Goal: Information Seeking & Learning: Learn about a topic

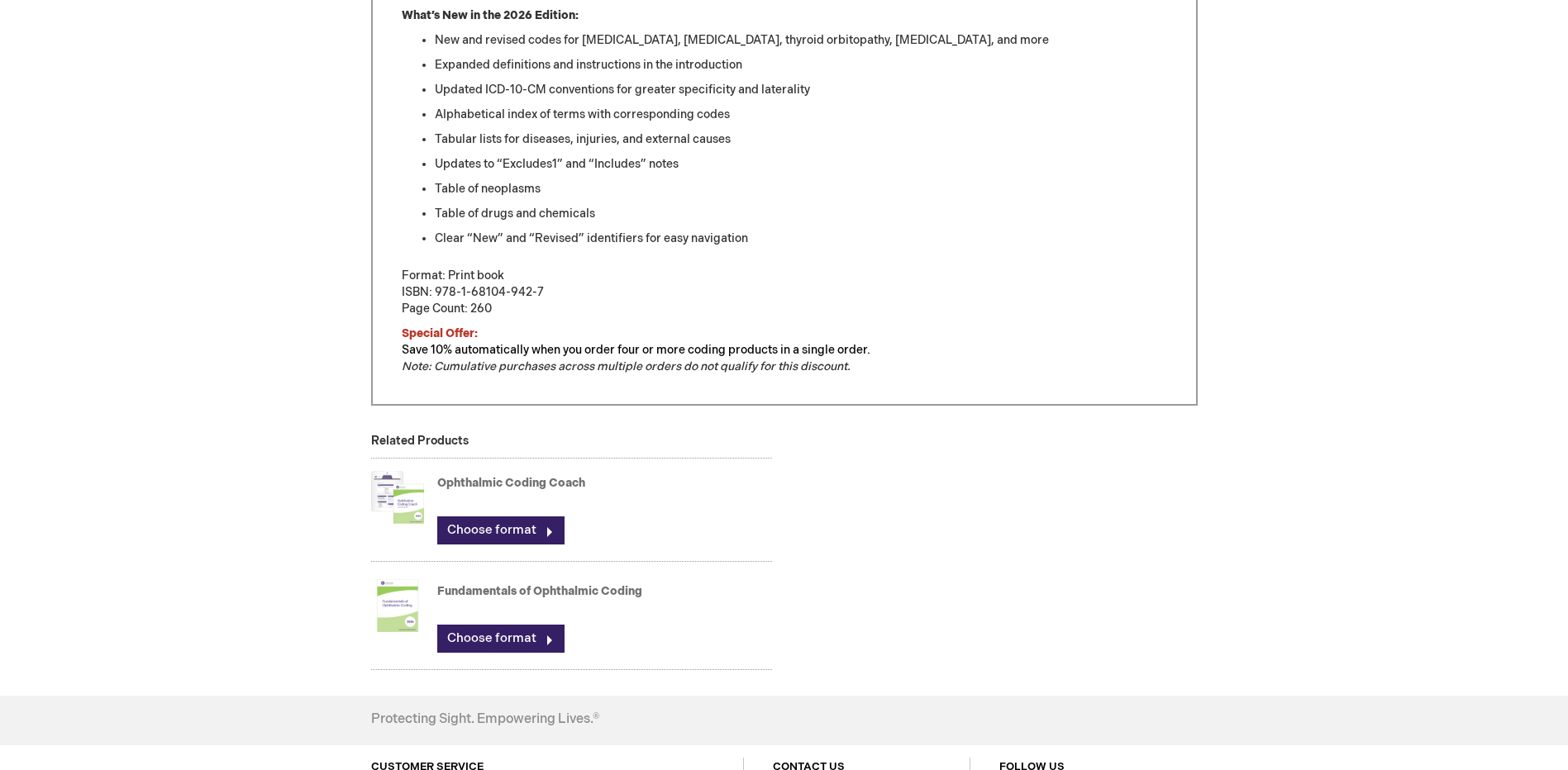
scroll to position [826, 0]
click at [522, 528] on link "Choose format" at bounding box center [501, 529] width 128 height 28
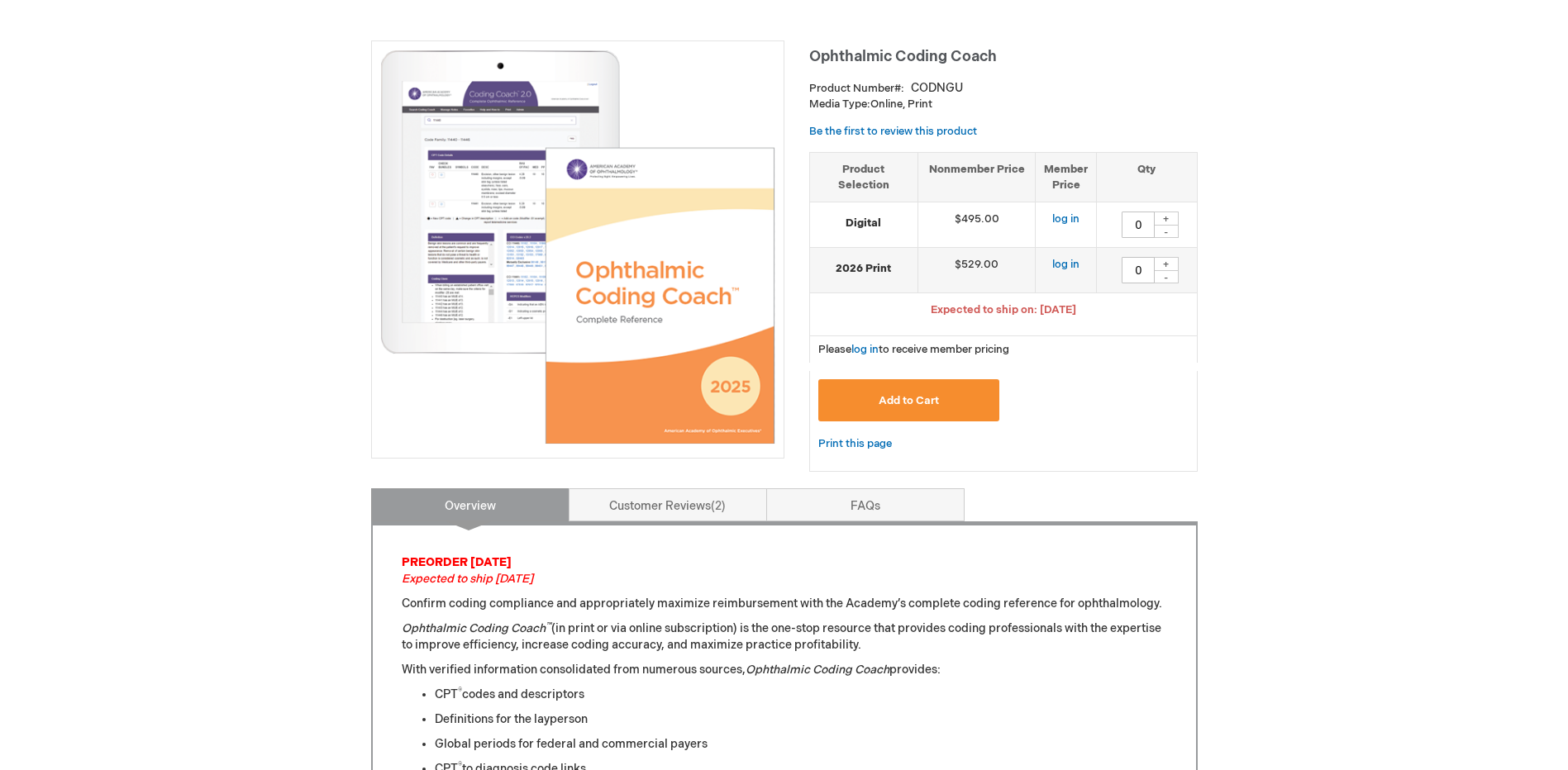
scroll to position [165, 0]
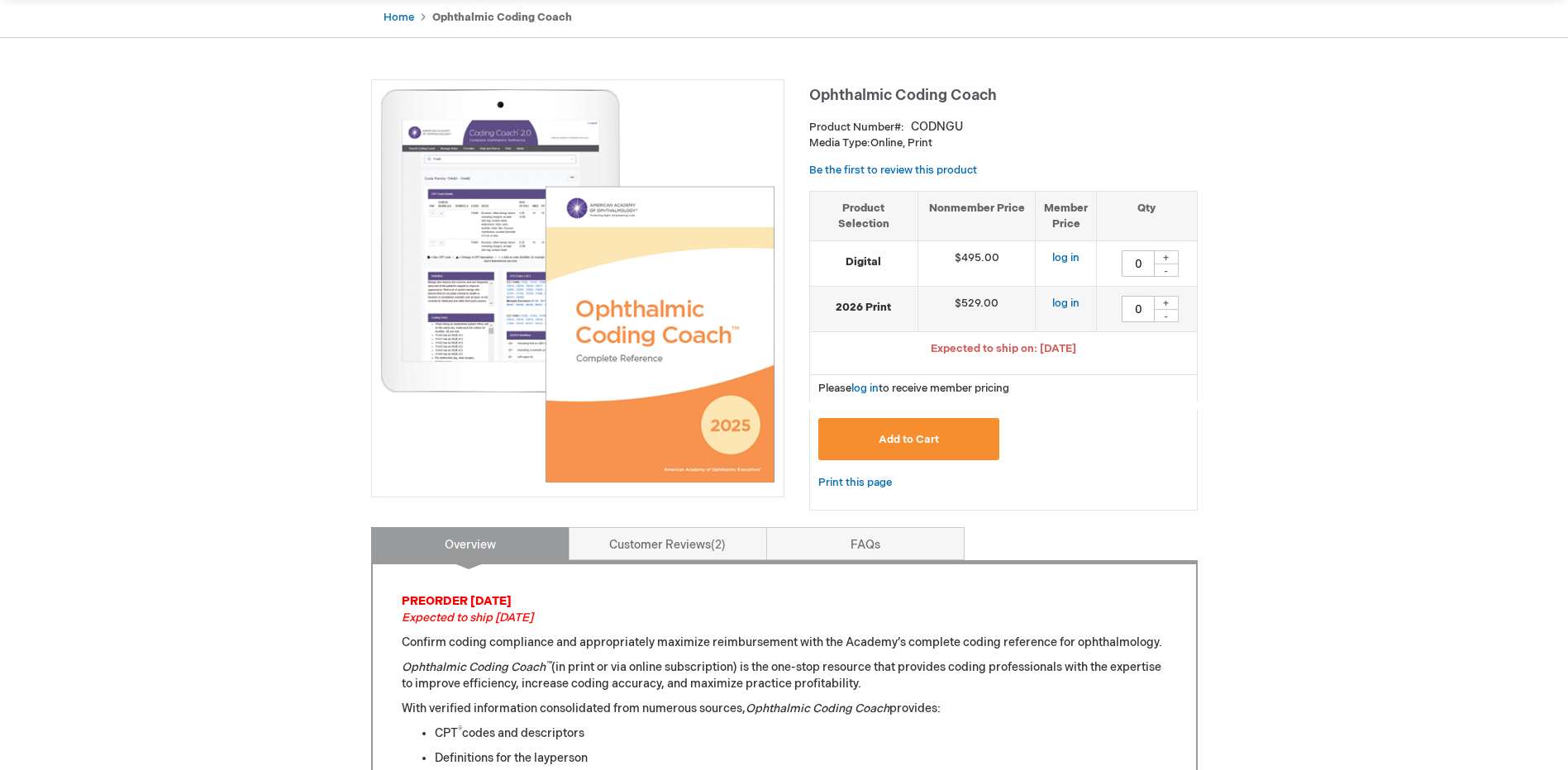
click at [516, 309] on img at bounding box center [577, 285] width 395 height 395
click at [662, 345] on img at bounding box center [577, 285] width 395 height 395
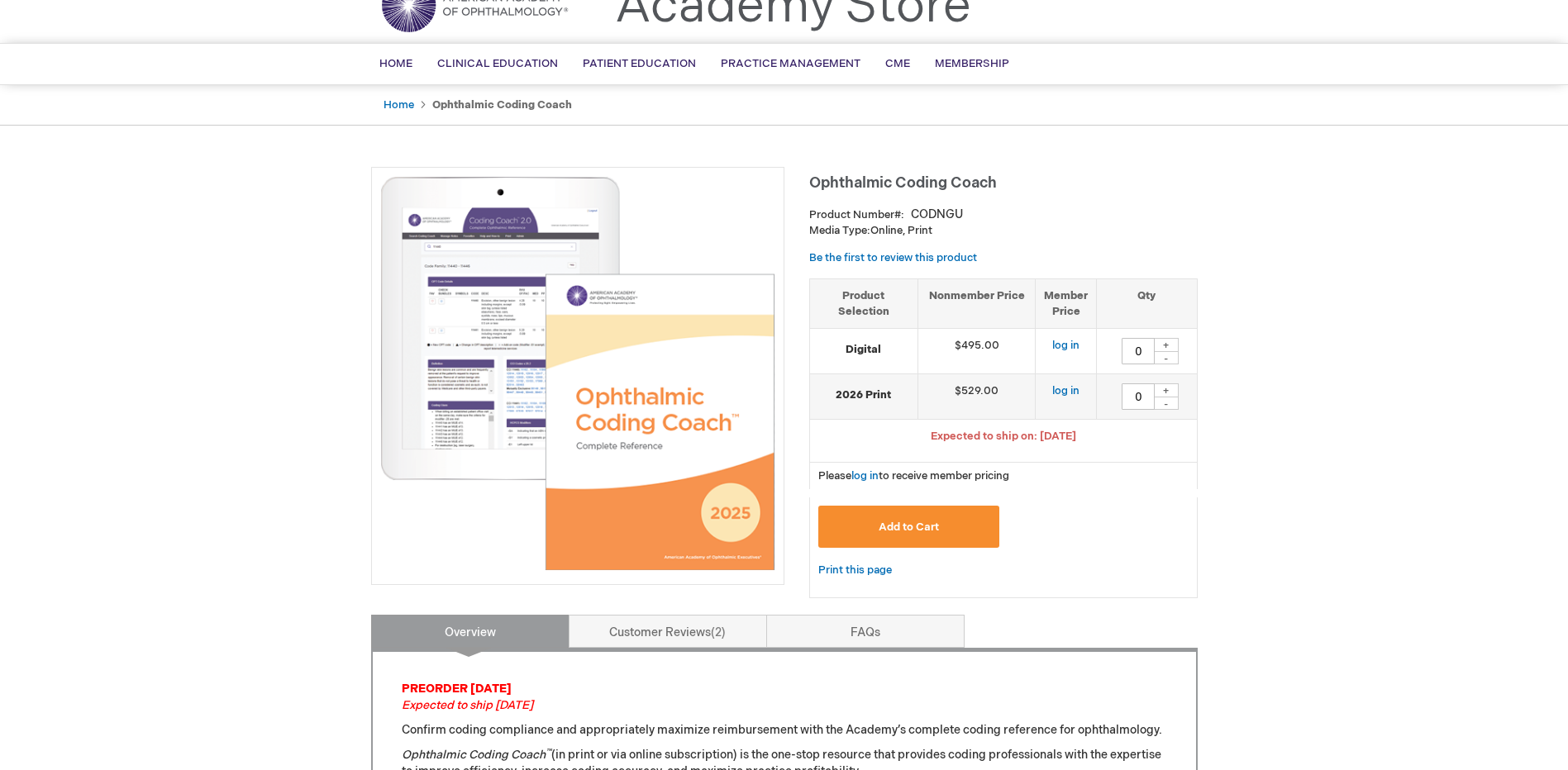
scroll to position [0, 0]
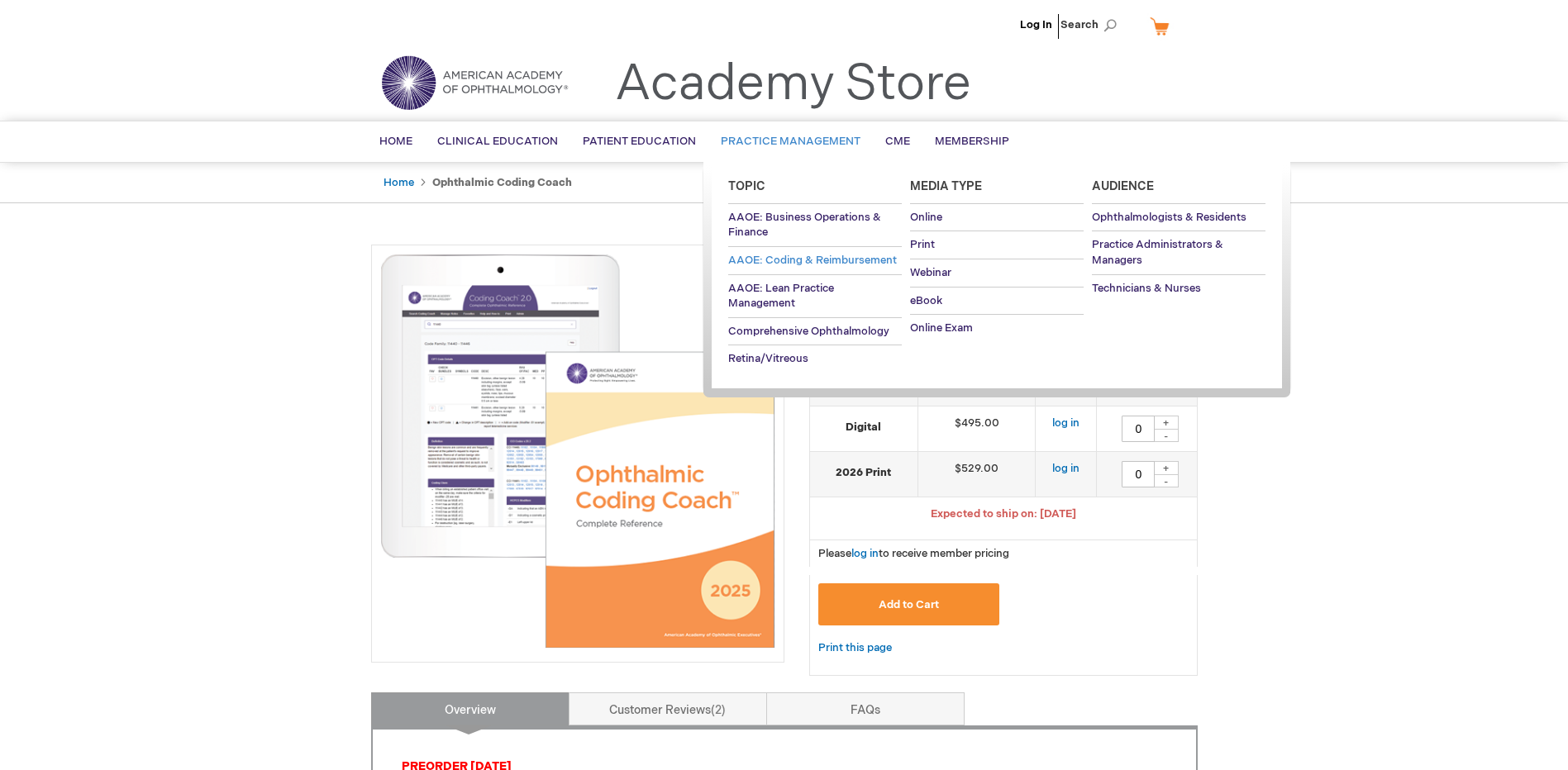
click at [777, 259] on span "AAOE: Coding & Reimbursement" at bounding box center [813, 260] width 169 height 13
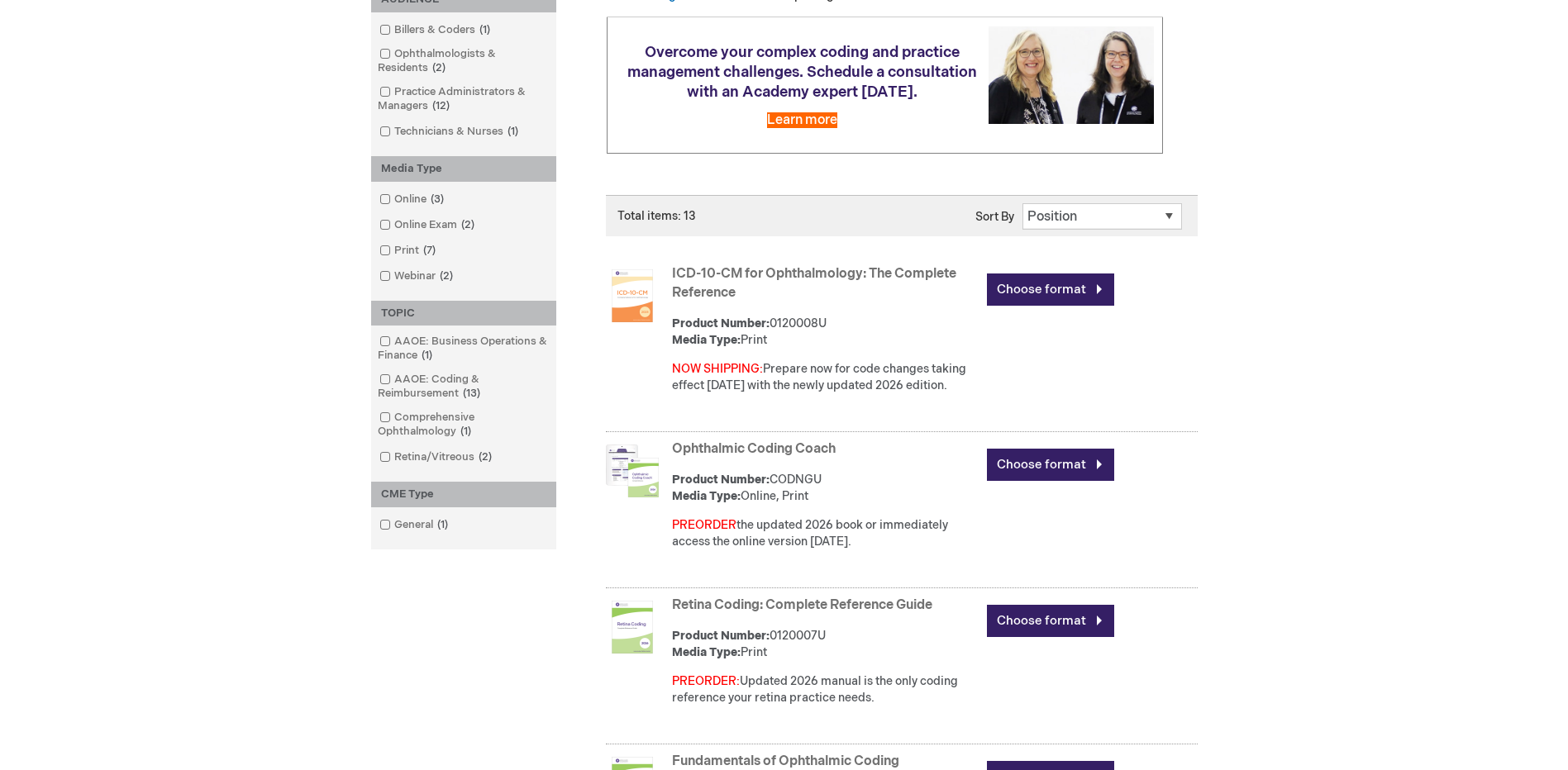
scroll to position [330, 0]
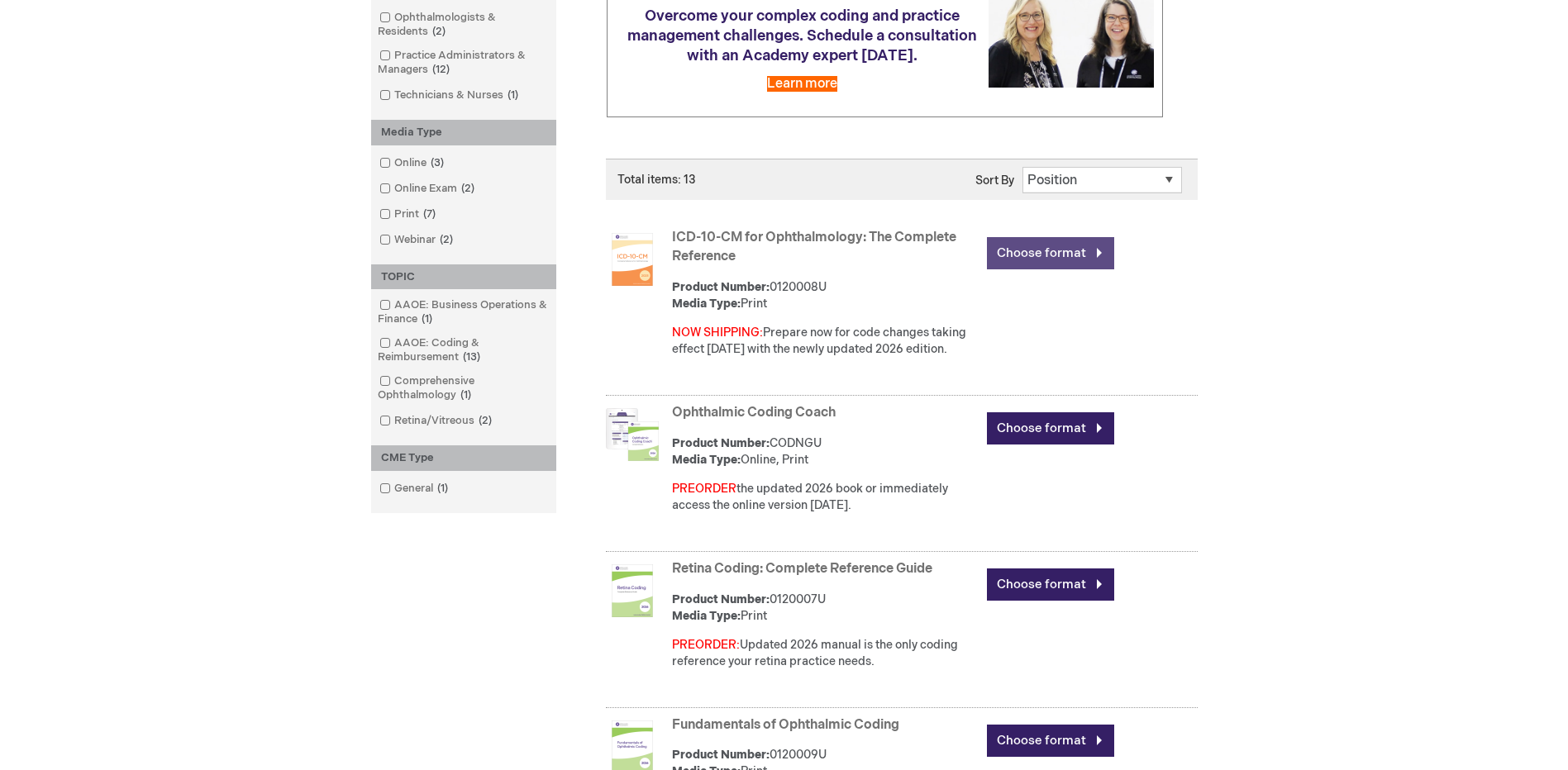
click at [1057, 250] on link "Choose format" at bounding box center [1051, 253] width 128 height 32
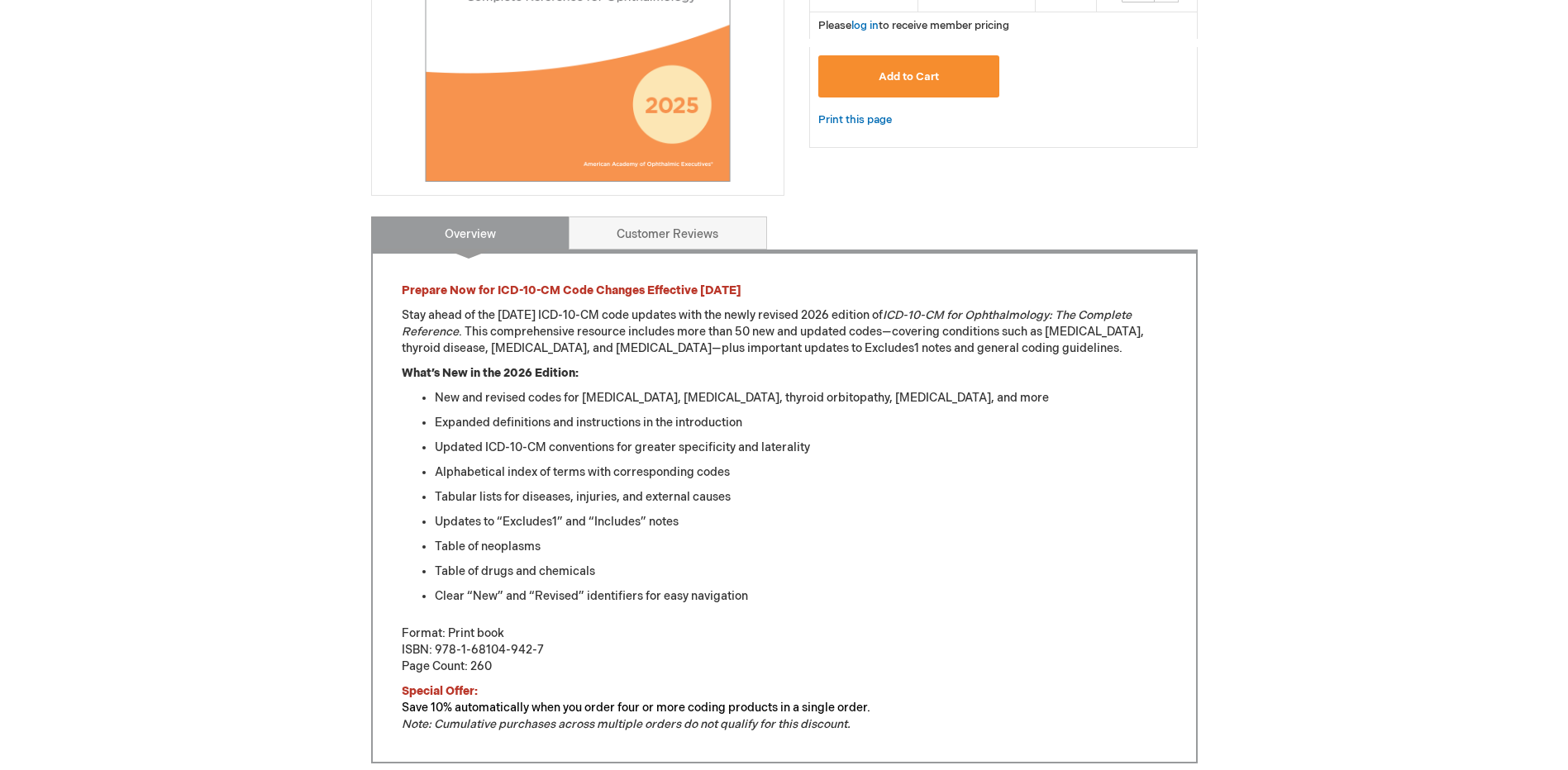
scroll to position [496, 0]
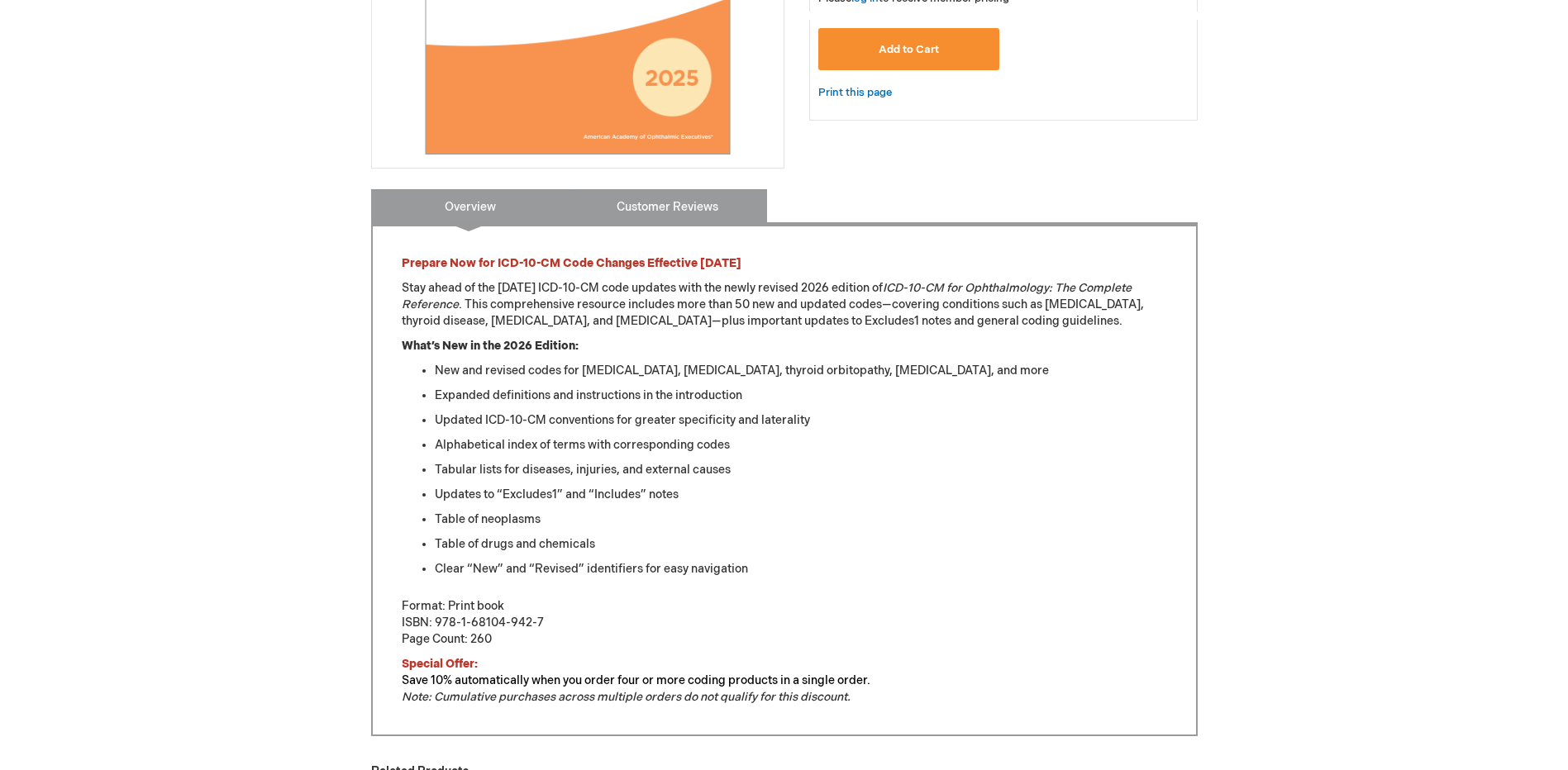
click at [708, 213] on link "Customer Reviews" at bounding box center [667, 205] width 198 height 33
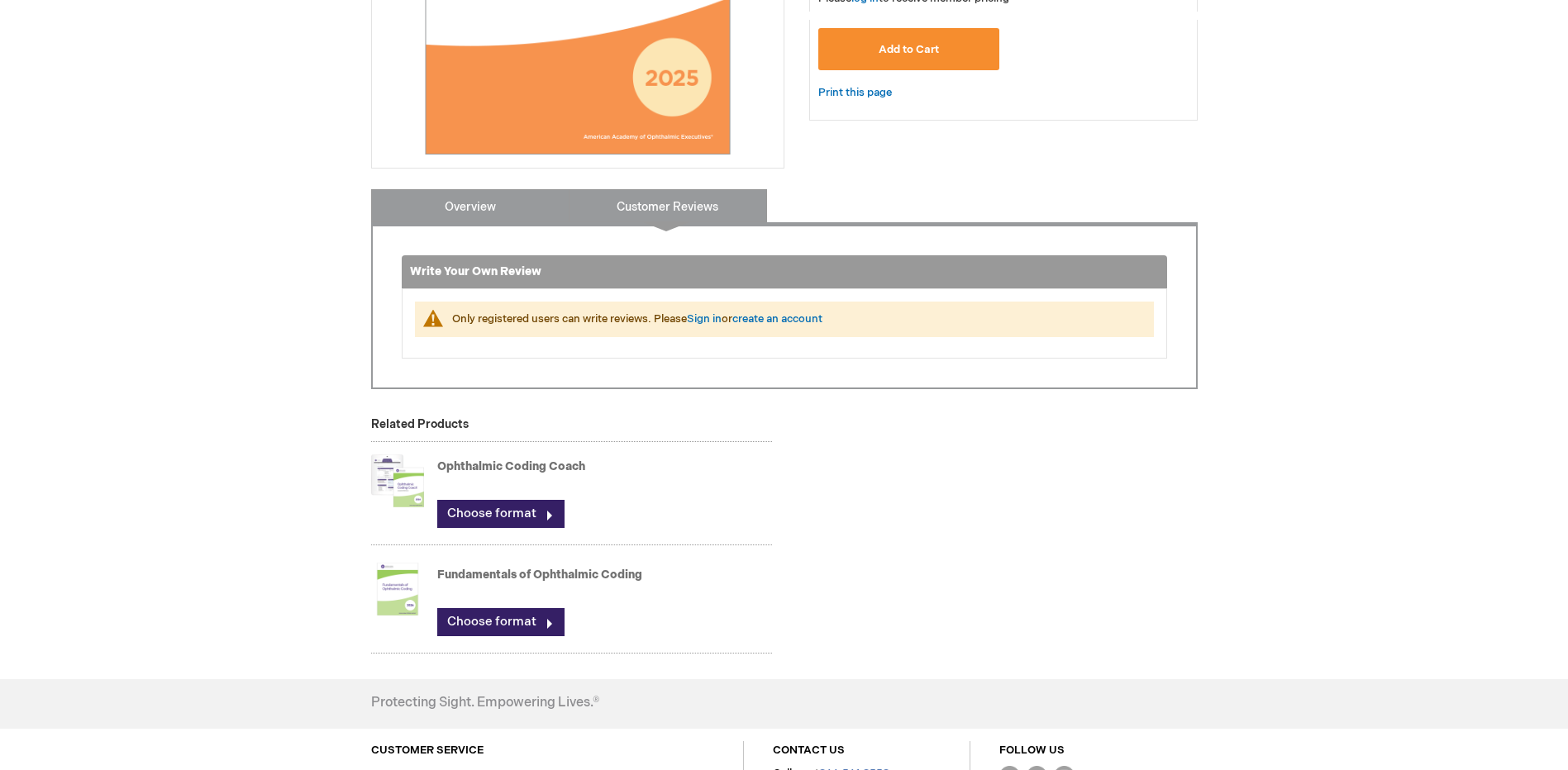
click at [475, 204] on link "Overview" at bounding box center [470, 205] width 198 height 33
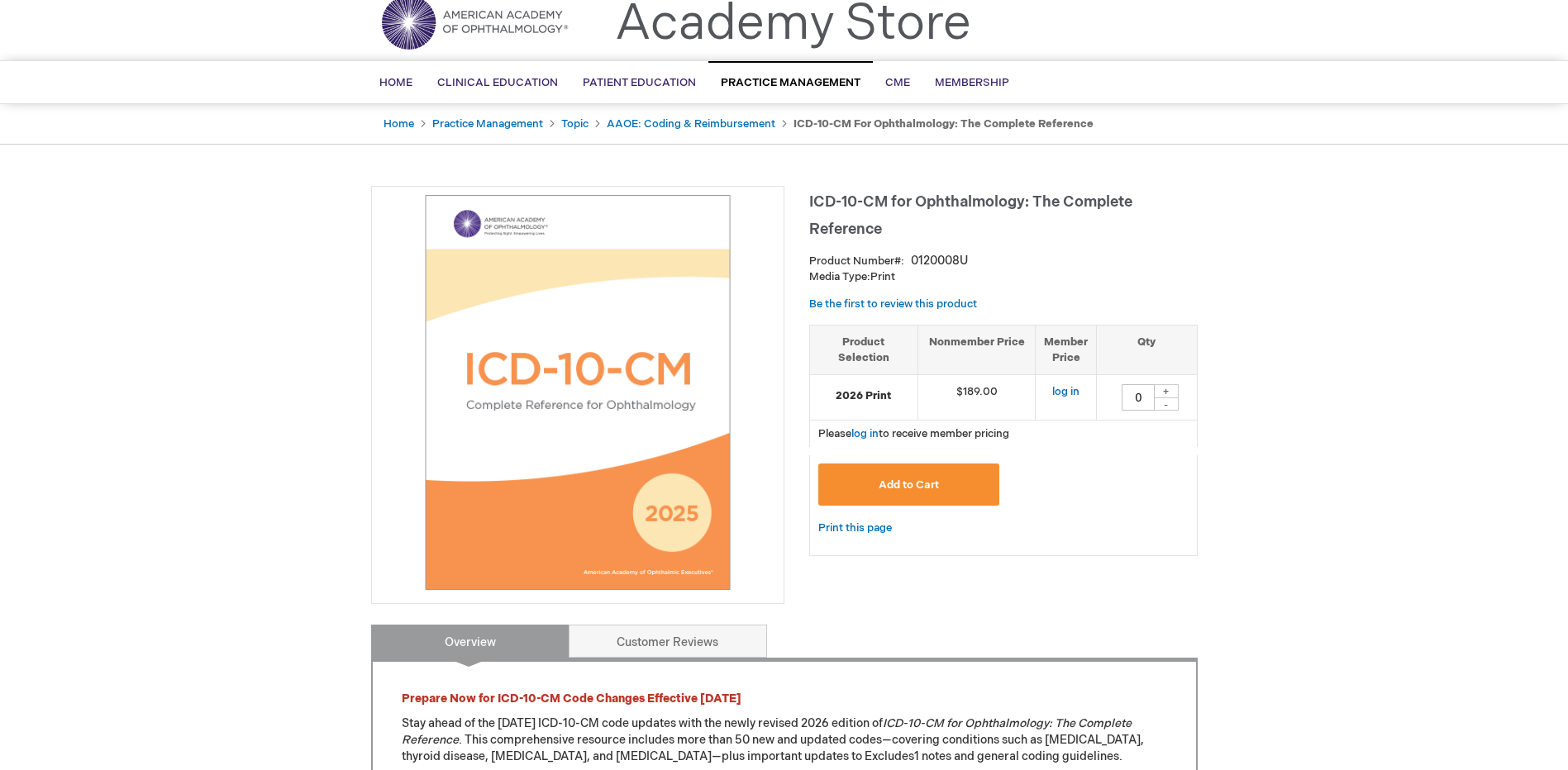
scroll to position [0, 0]
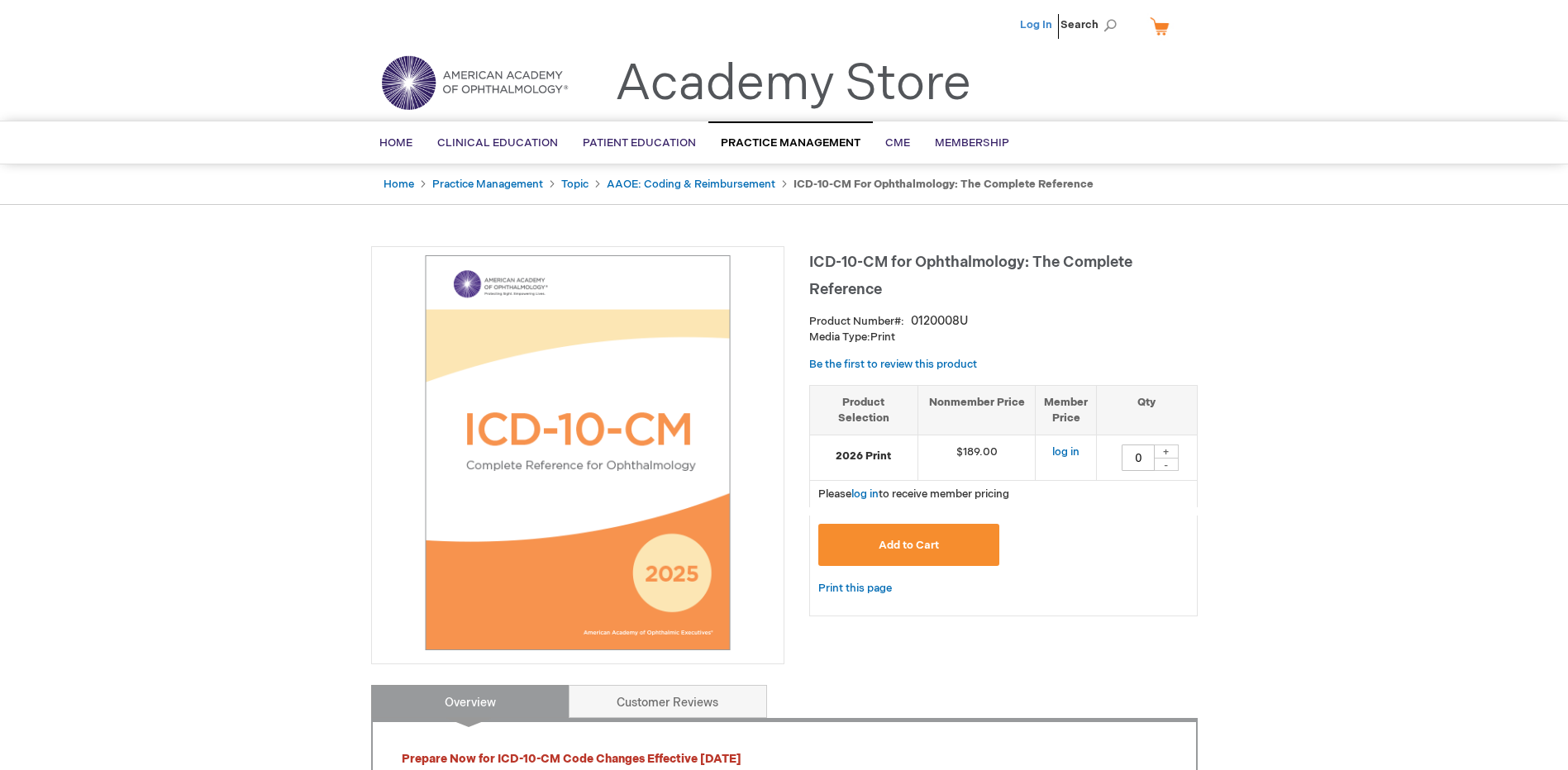
click at [1043, 23] on link "Log In" at bounding box center [1036, 24] width 32 height 13
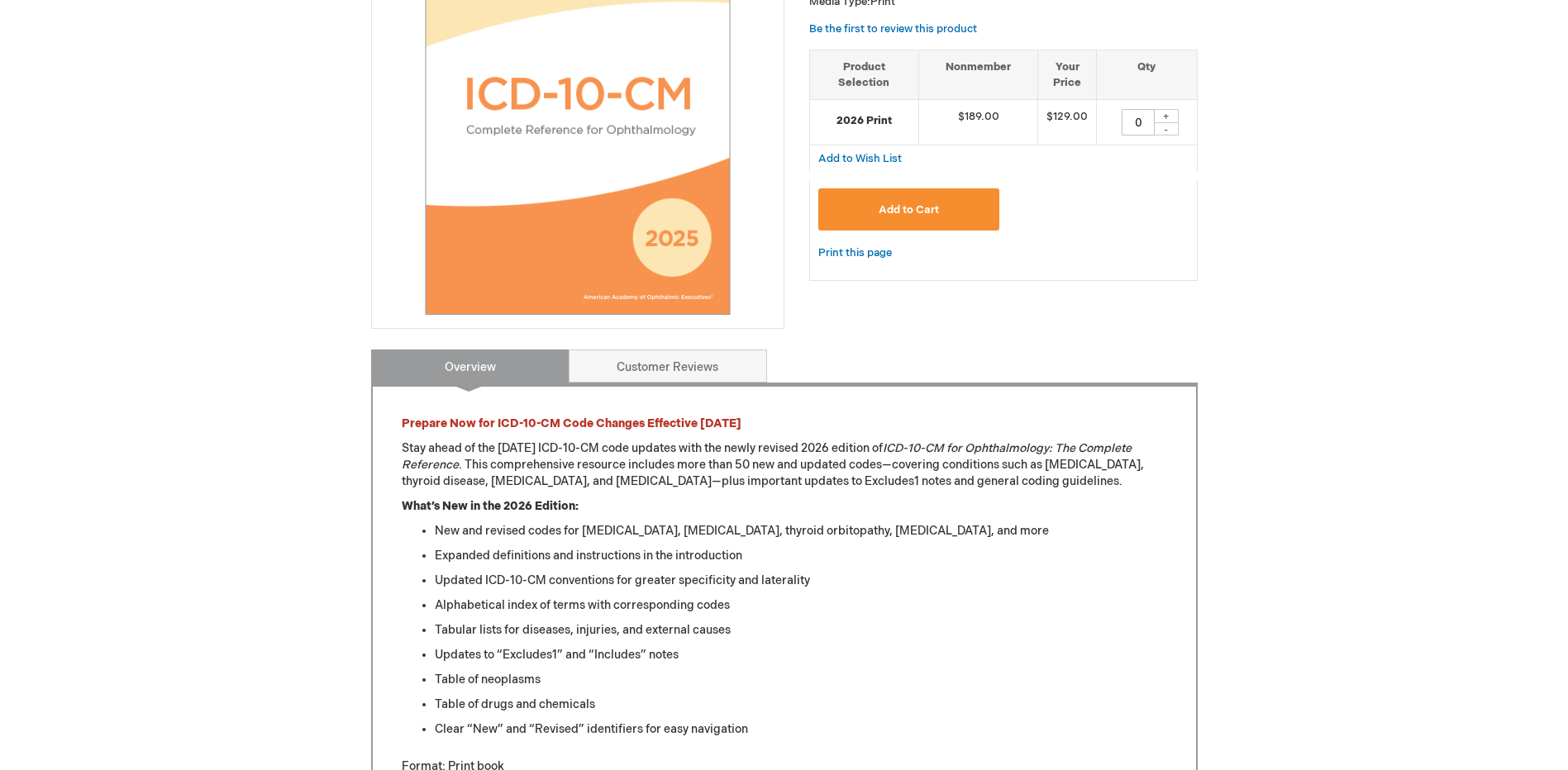
scroll to position [496, 0]
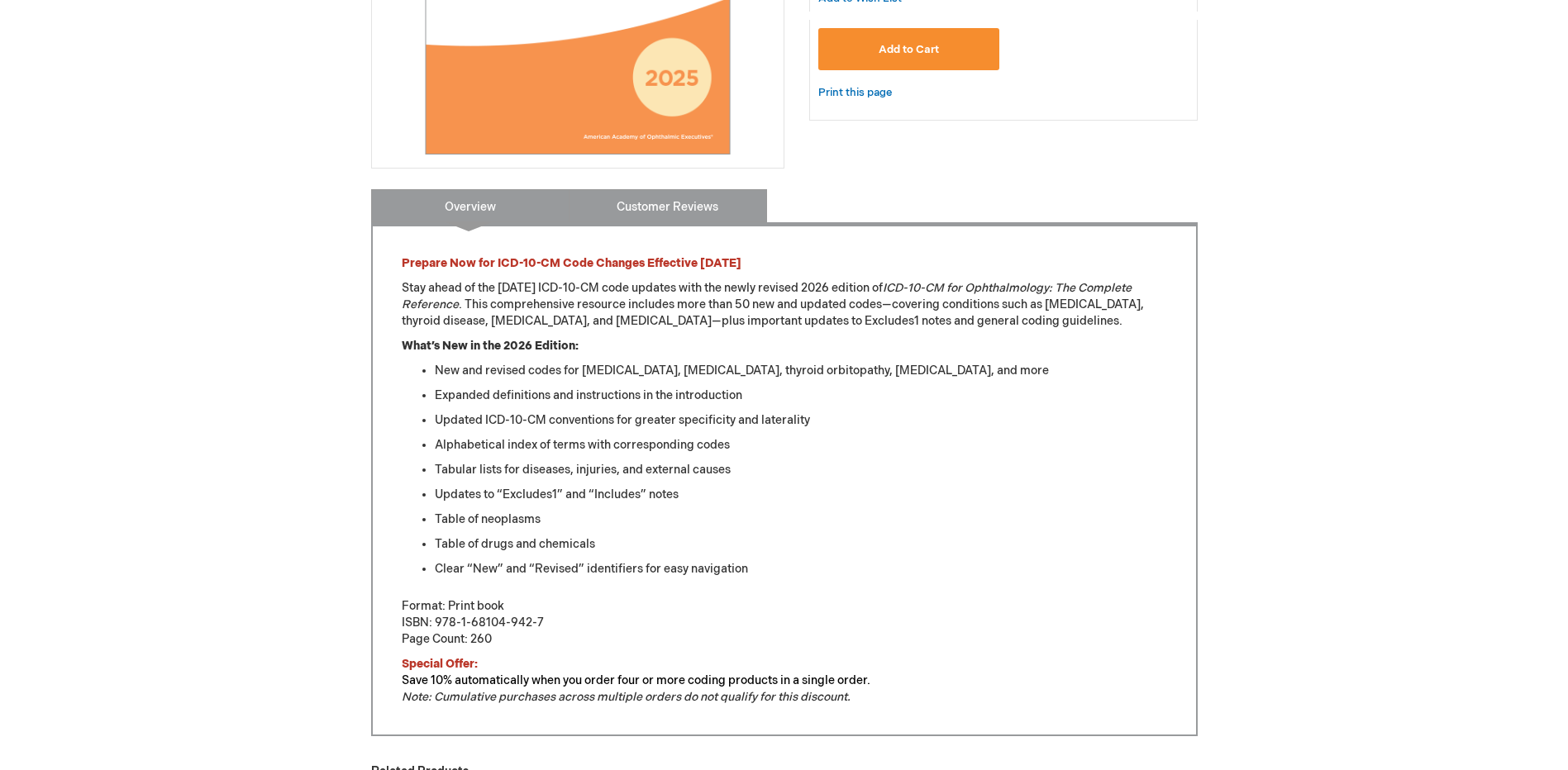
click at [703, 198] on link "Customer Reviews" at bounding box center [667, 205] width 198 height 33
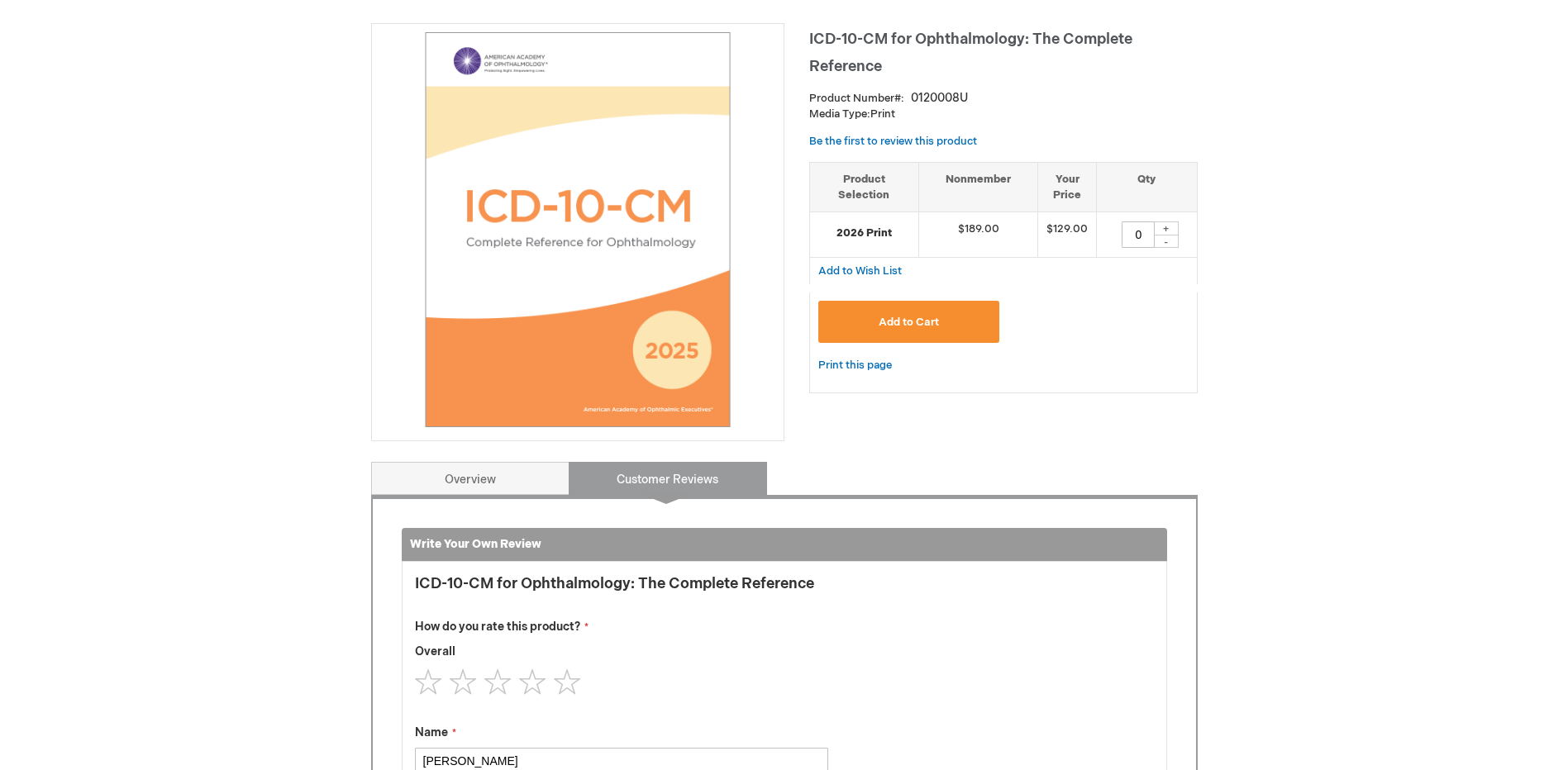
scroll to position [73, 0]
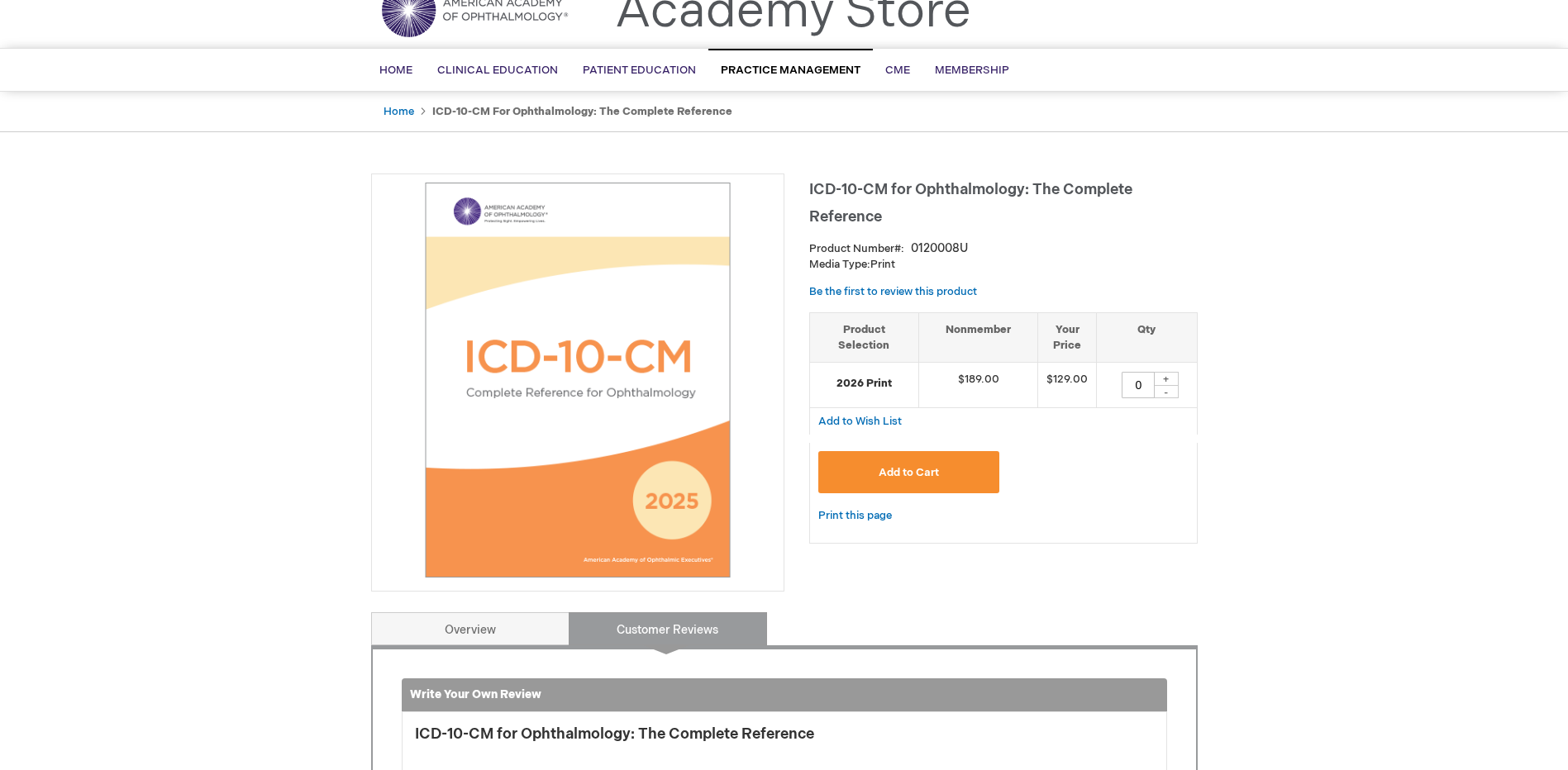
click at [677, 282] on img at bounding box center [577, 380] width 395 height 395
click at [520, 625] on link "Overview" at bounding box center [470, 628] width 198 height 33
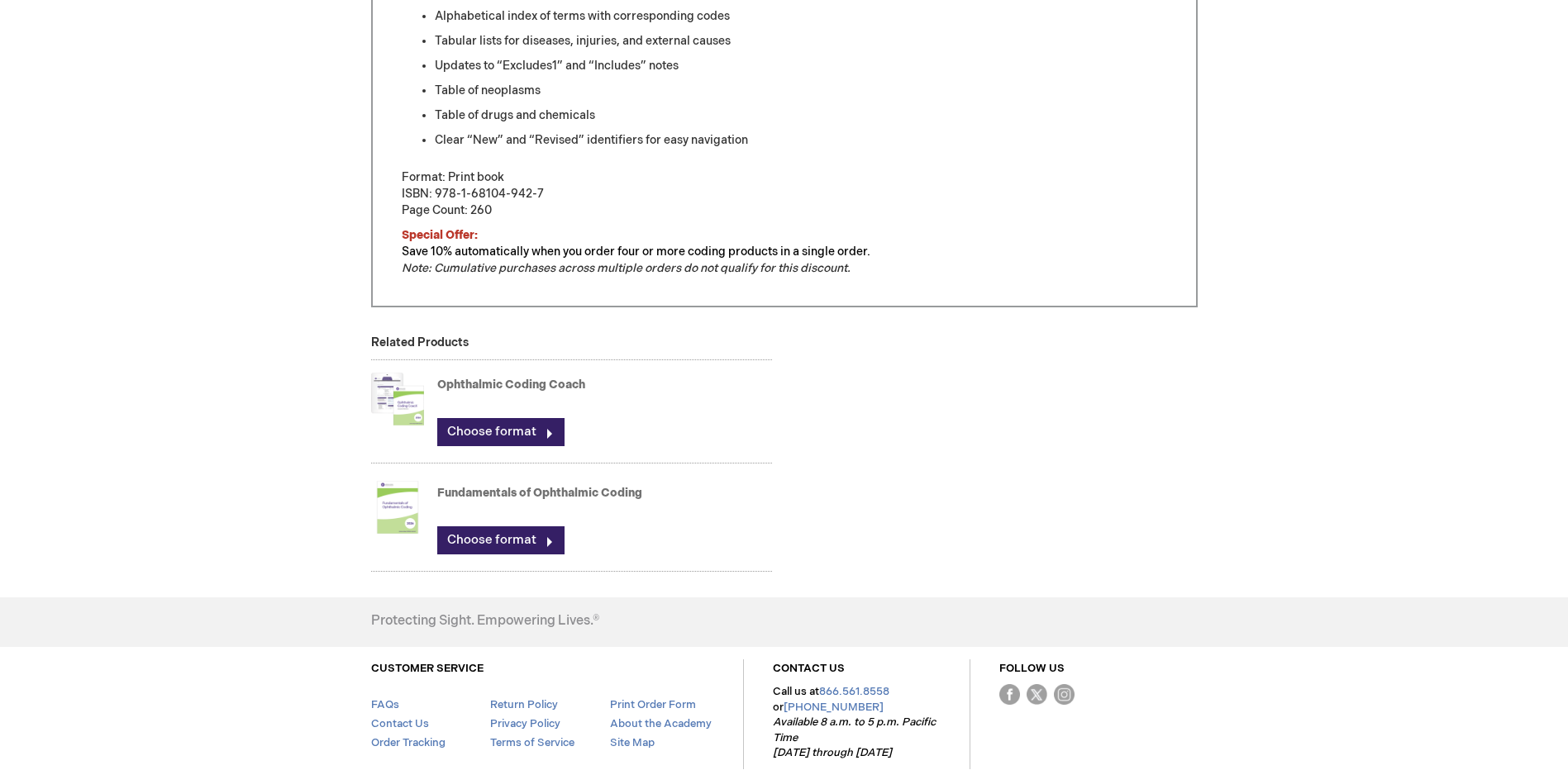
scroll to position [933, 0]
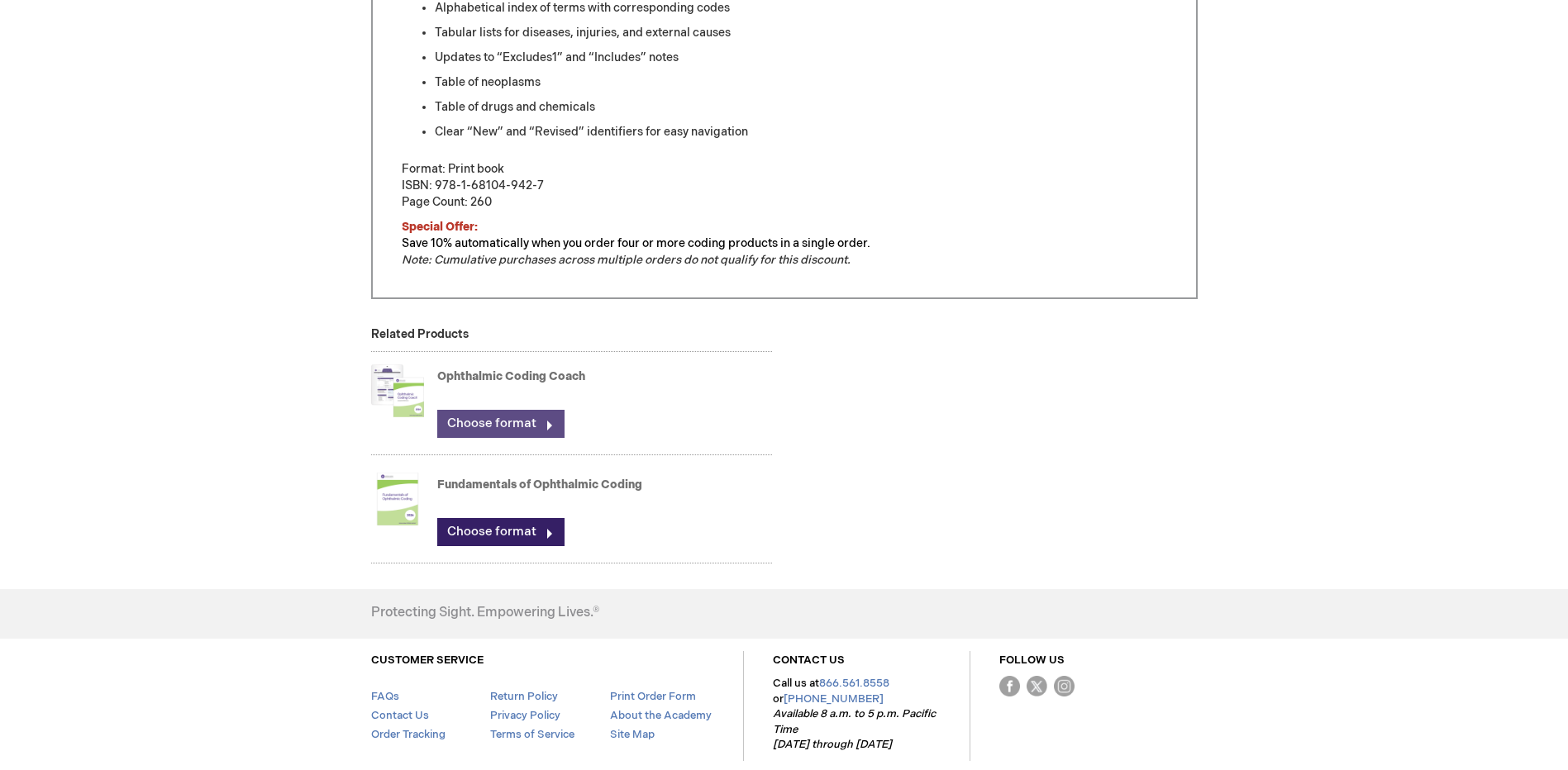
click at [468, 423] on link "Choose format" at bounding box center [501, 424] width 128 height 28
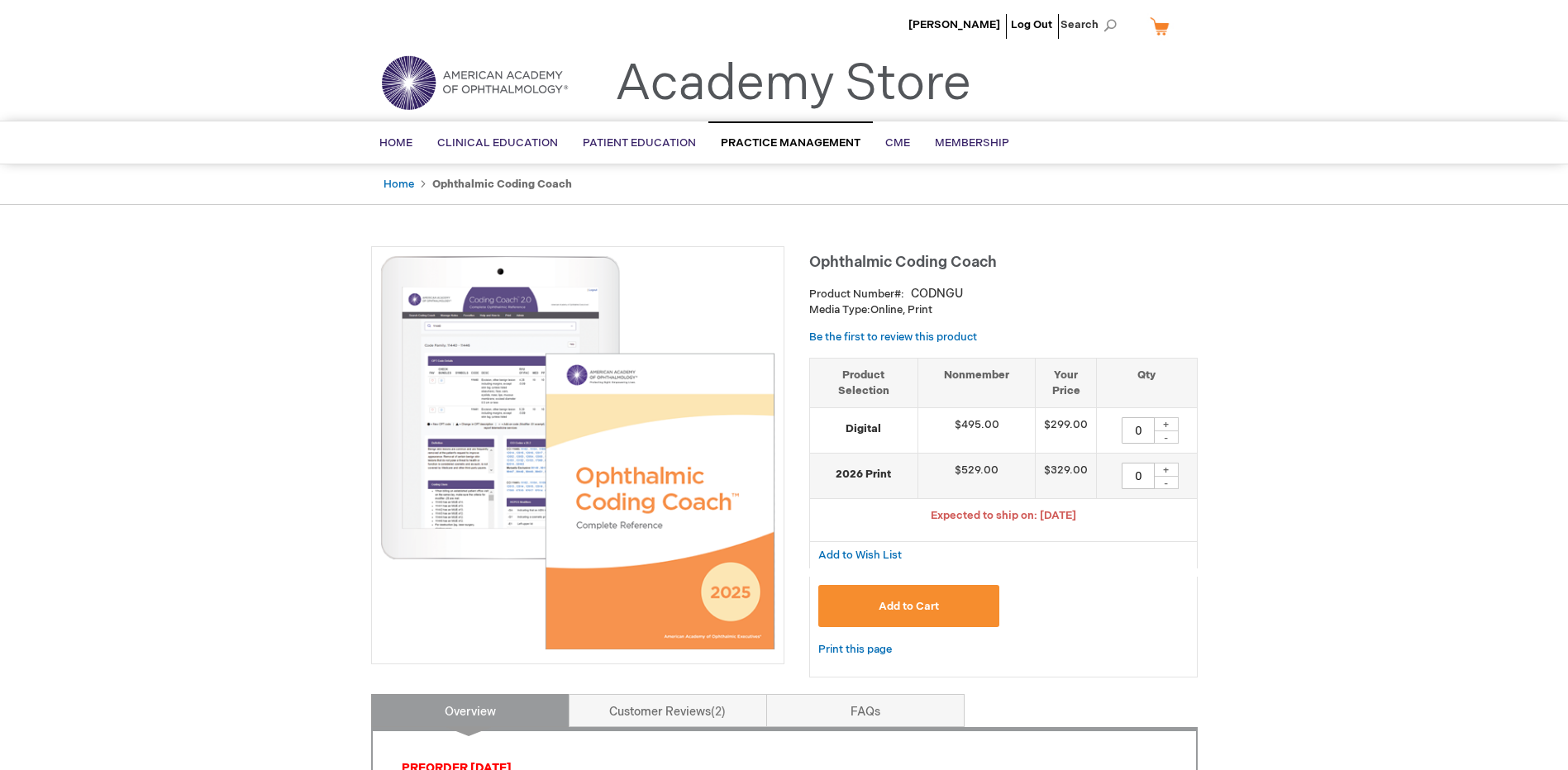
click at [471, 446] on img at bounding box center [577, 452] width 395 height 395
click at [510, 417] on img at bounding box center [577, 452] width 395 height 395
